Goal: Transaction & Acquisition: Purchase product/service

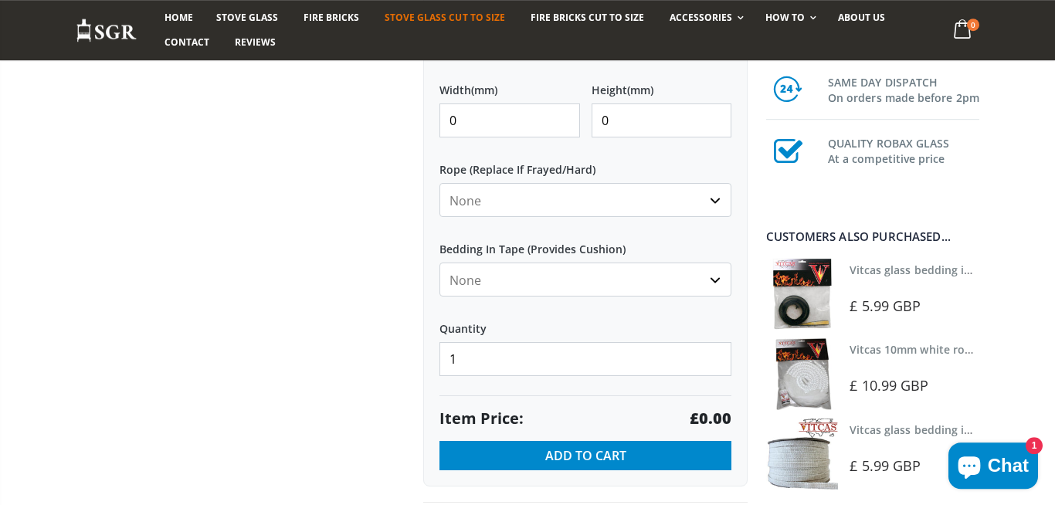
scroll to position [640, 0]
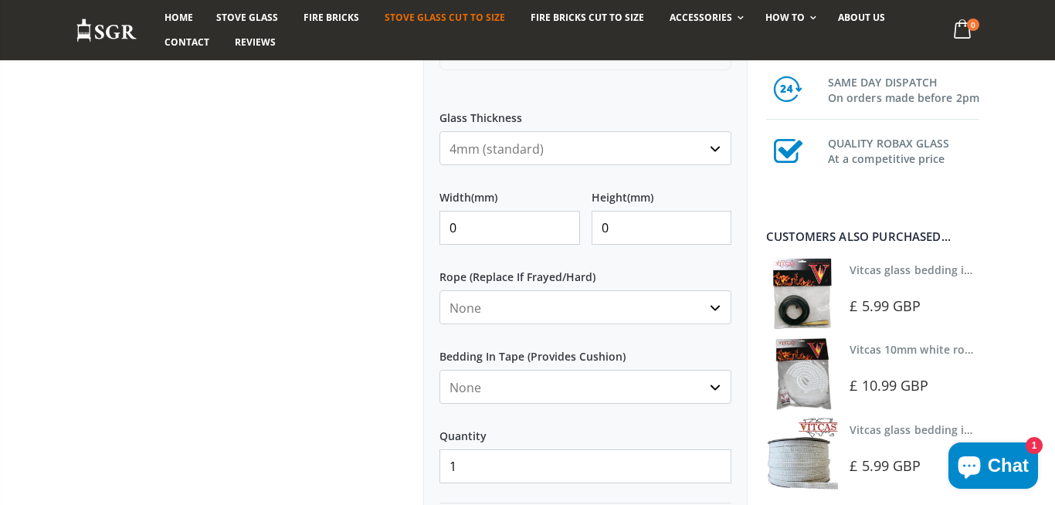
click at [511, 224] on input "0" at bounding box center [510, 228] width 141 height 34
type input "200"
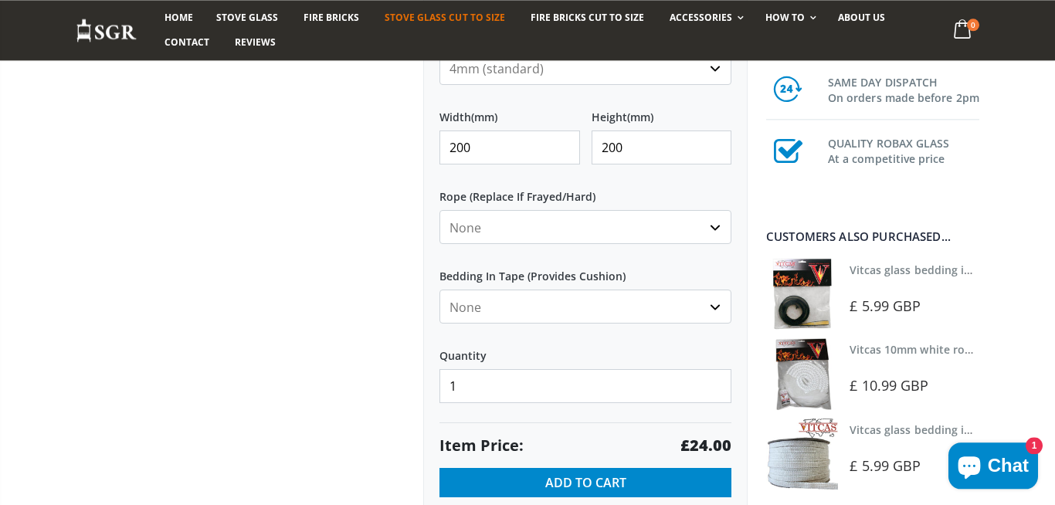
scroll to position [746, 0]
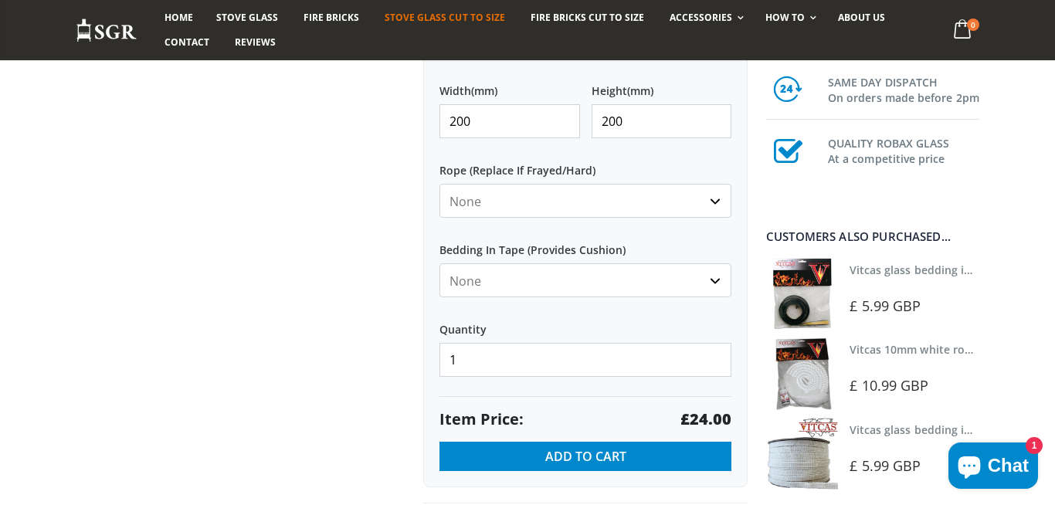
type input "200"
click at [476, 348] on input "1" at bounding box center [586, 360] width 292 height 34
type input "4"
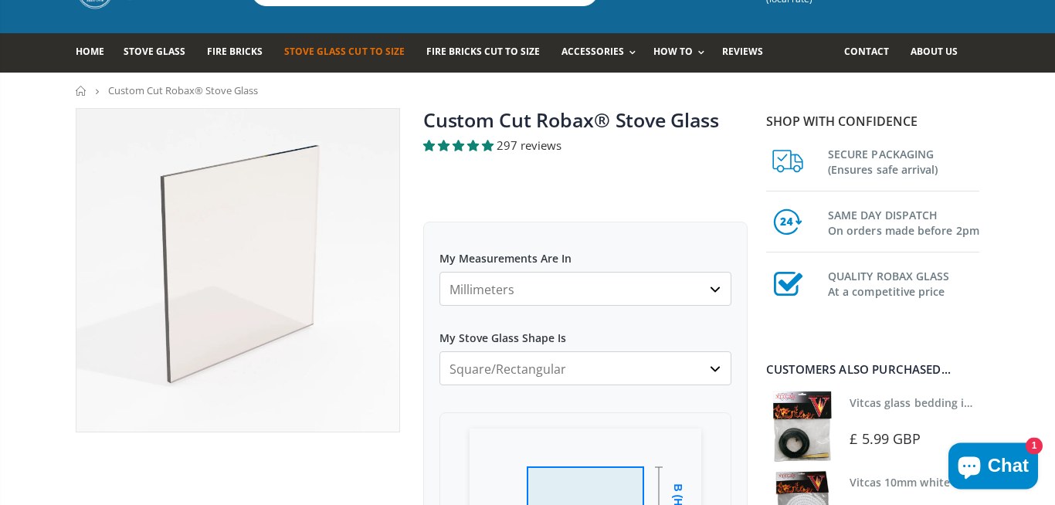
scroll to position [107, 0]
